Goal: Information Seeking & Learning: Learn about a topic

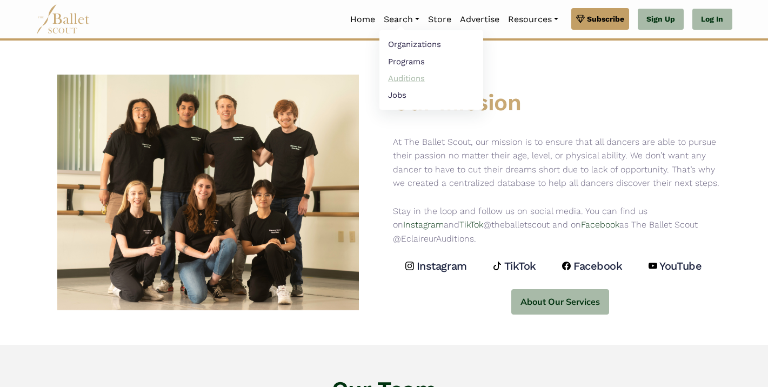
click at [401, 79] on link "Auditions" at bounding box center [432, 78] width 104 height 17
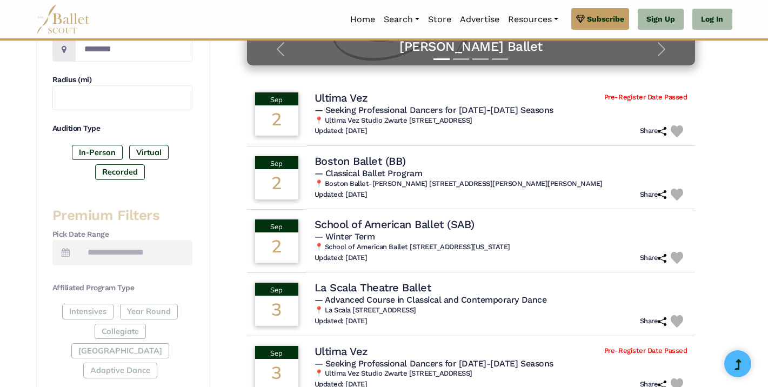
scroll to position [278, 0]
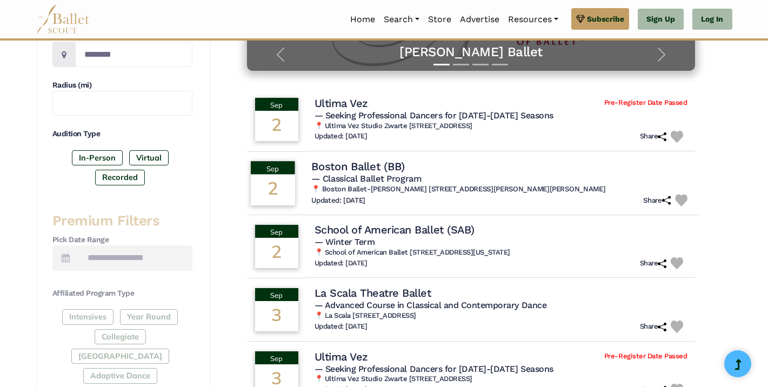
click at [372, 167] on h4 "Boston Ballet (BB)" at bounding box center [358, 166] width 94 height 15
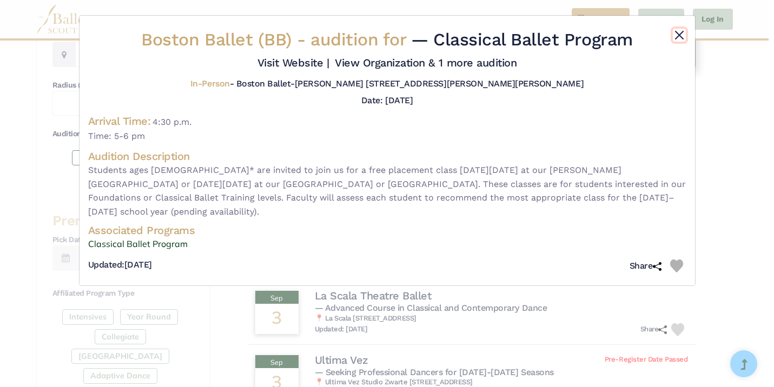
click at [680, 36] on button "Close" at bounding box center [679, 35] width 13 height 13
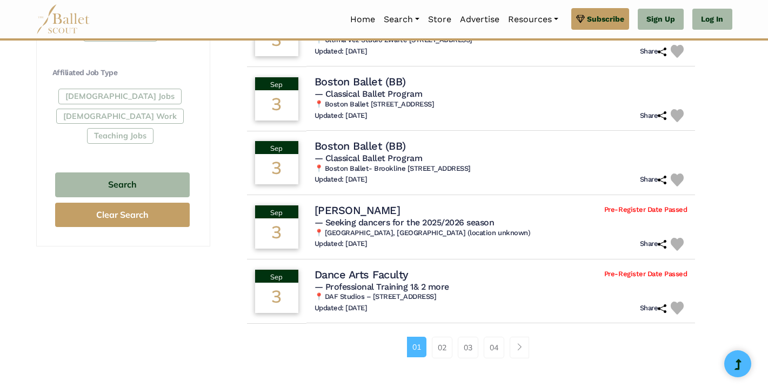
scroll to position [629, 0]
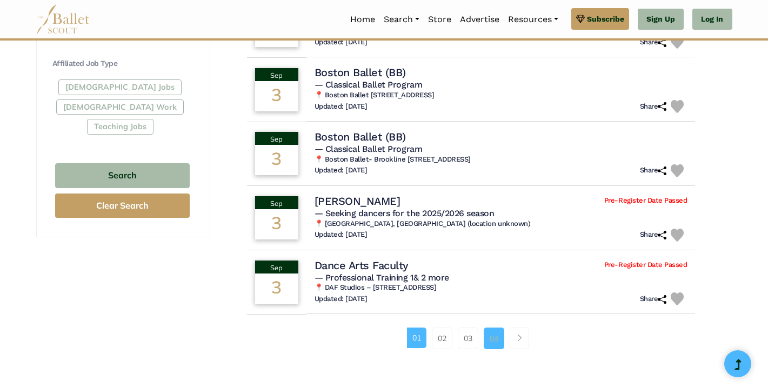
click at [492, 337] on link "04" at bounding box center [494, 339] width 21 height 22
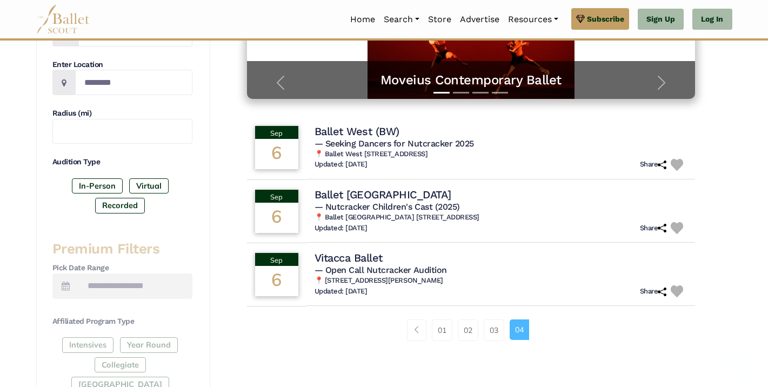
scroll to position [255, 0]
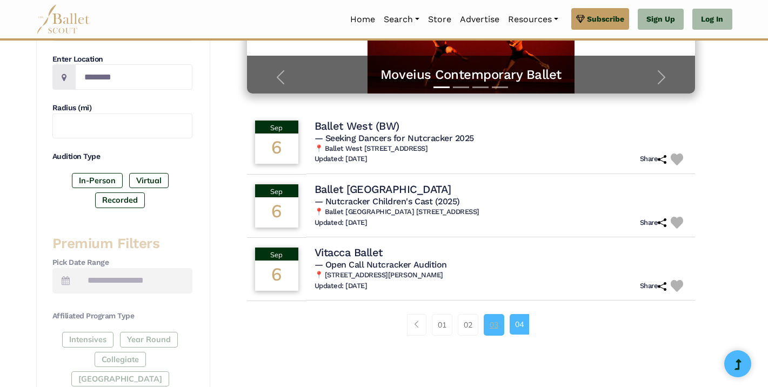
click at [494, 322] on link "03" at bounding box center [494, 325] width 21 height 22
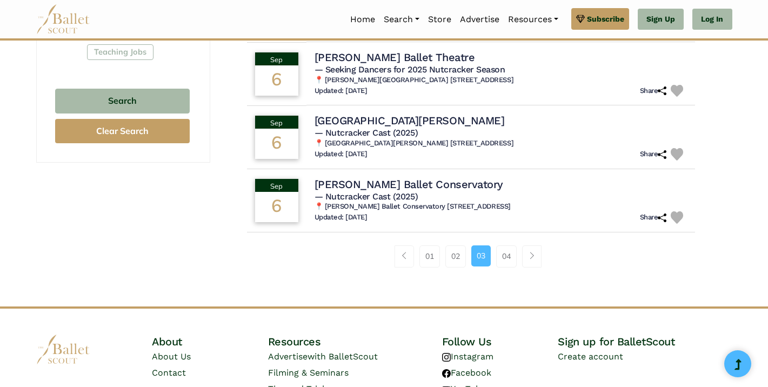
scroll to position [714, 0]
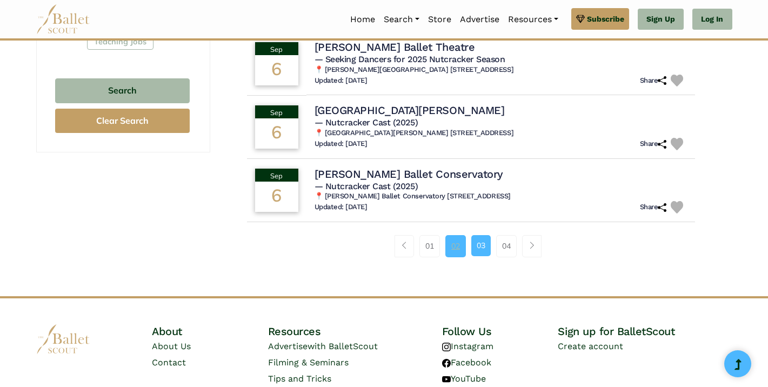
click at [453, 247] on link "02" at bounding box center [455, 246] width 21 height 22
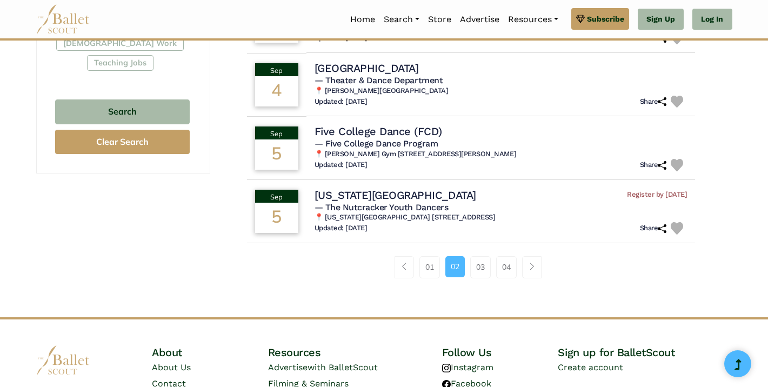
scroll to position [702, 0]
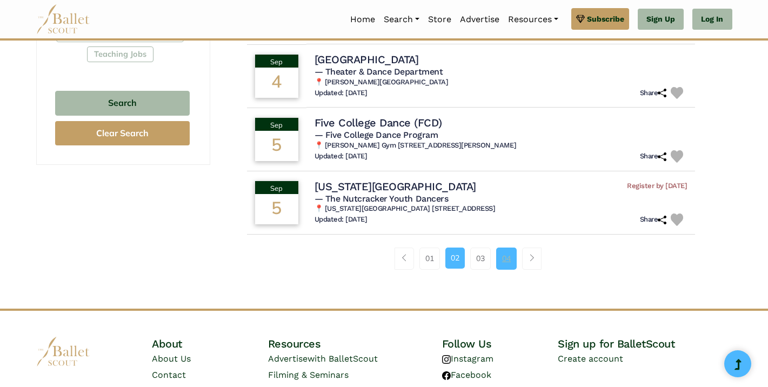
click at [504, 260] on link "04" at bounding box center [506, 259] width 21 height 22
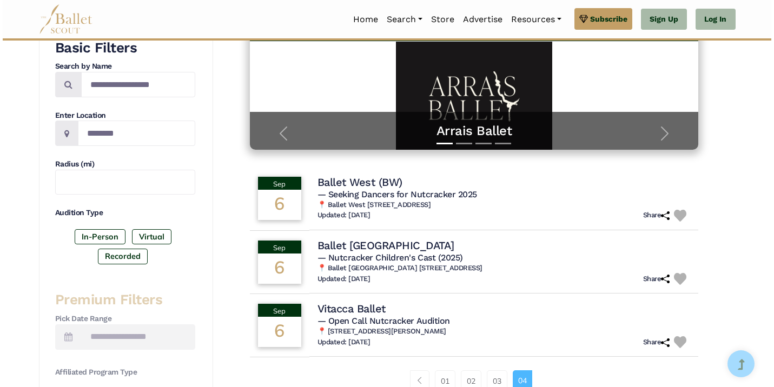
scroll to position [209, 0]
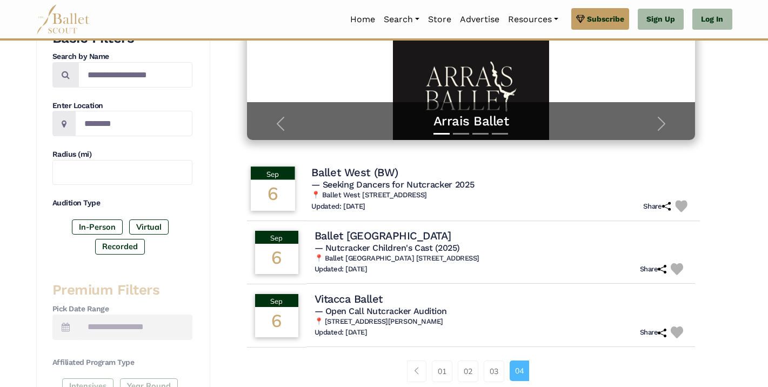
click at [329, 176] on h4 "Ballet West (BW)" at bounding box center [354, 172] width 87 height 15
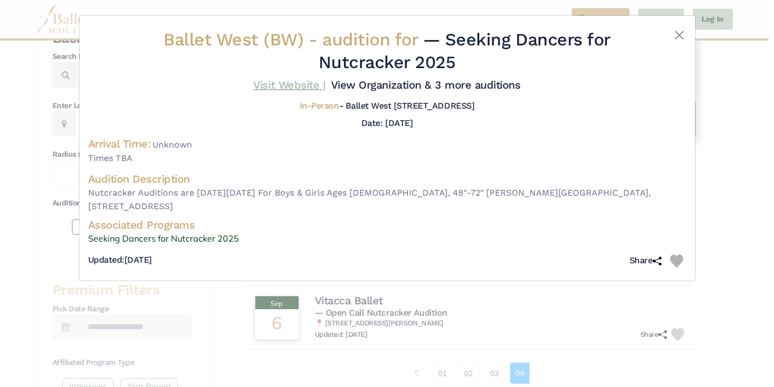
click at [292, 86] on link "Visit Website |" at bounding box center [289, 84] width 72 height 13
